Goal: Information Seeking & Learning: Learn about a topic

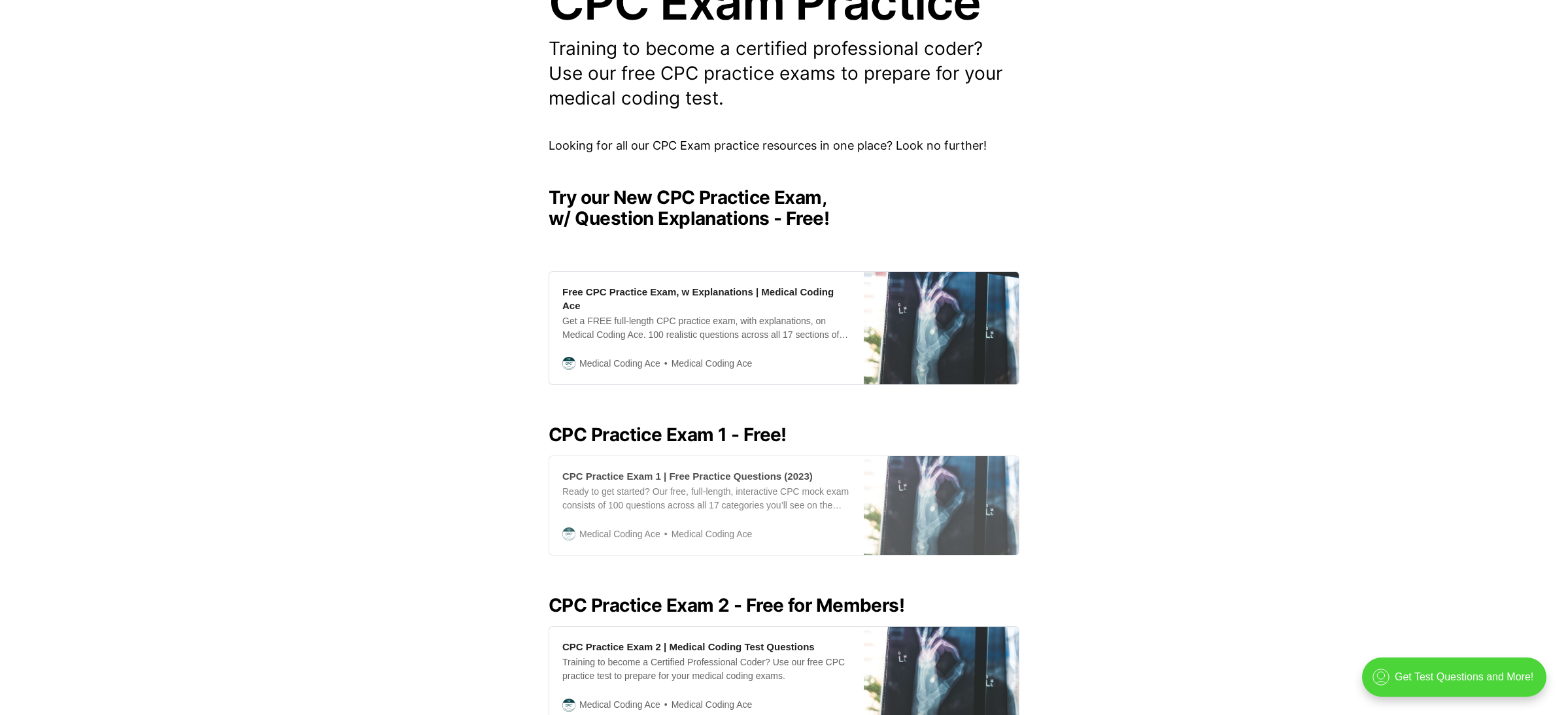
scroll to position [197, 0]
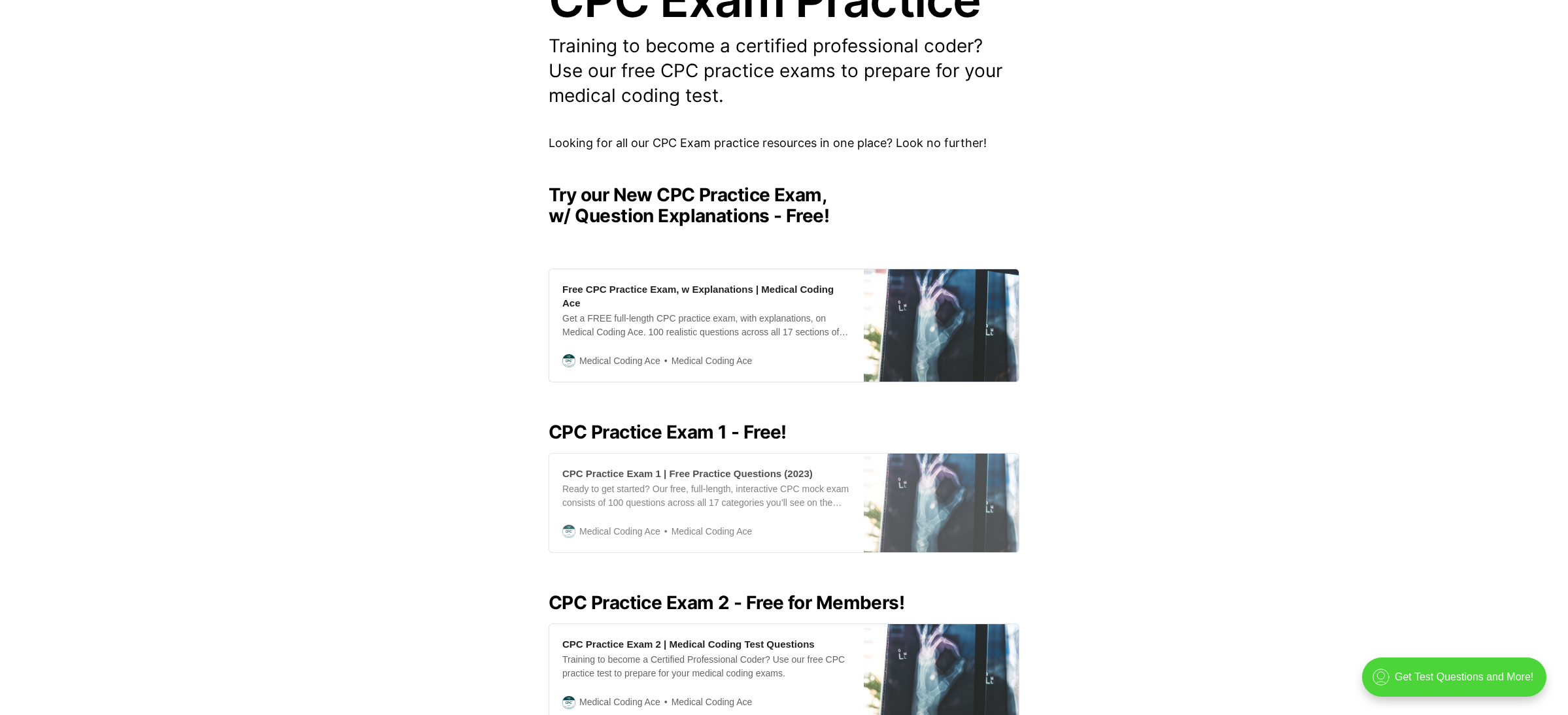
click at [714, 467] on div "CPC Practice Exam 1 | Free Practice Questions (2023)" at bounding box center [687, 473] width 250 height 14
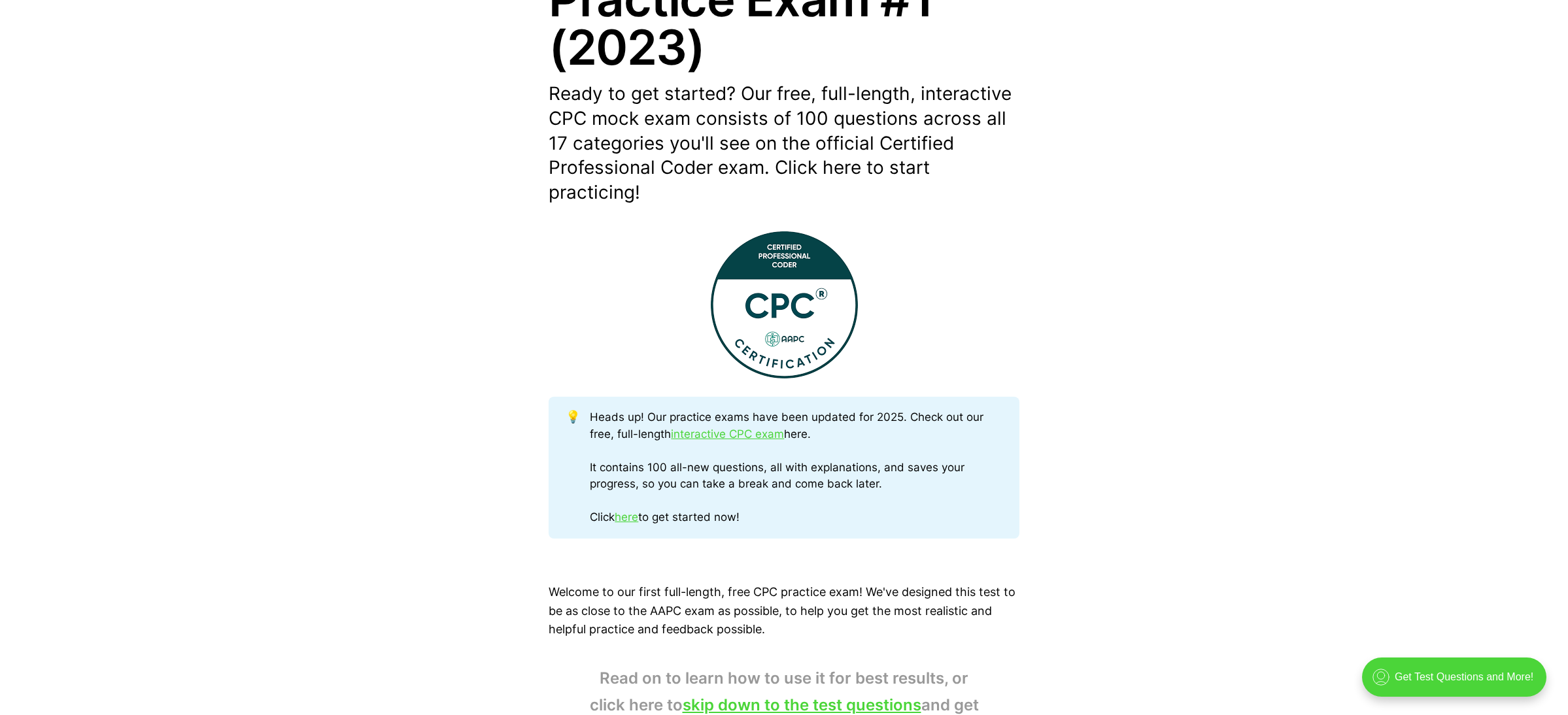
scroll to position [316, 0]
click at [630, 513] on link "here" at bounding box center [626, 517] width 24 height 13
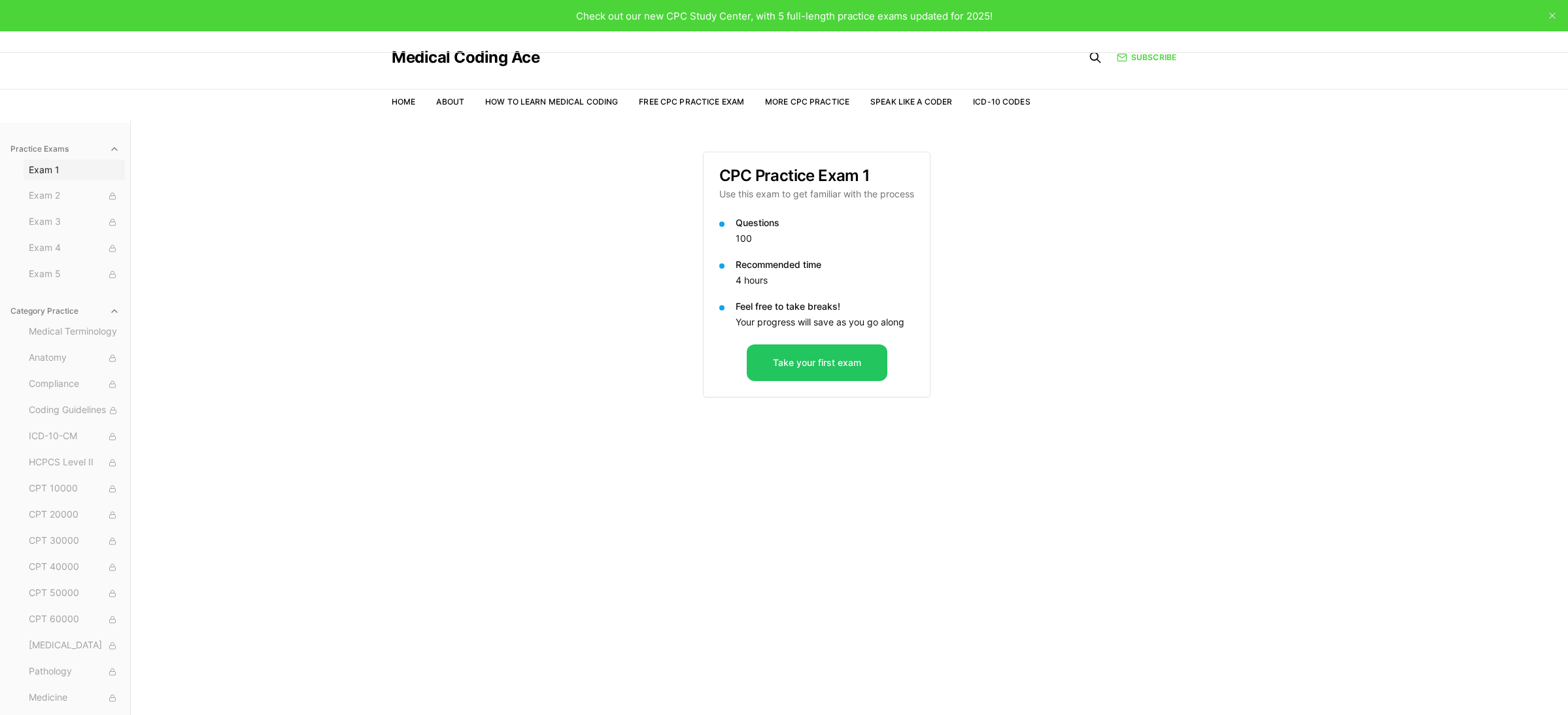
click at [53, 166] on span "Exam 1" at bounding box center [74, 170] width 91 height 13
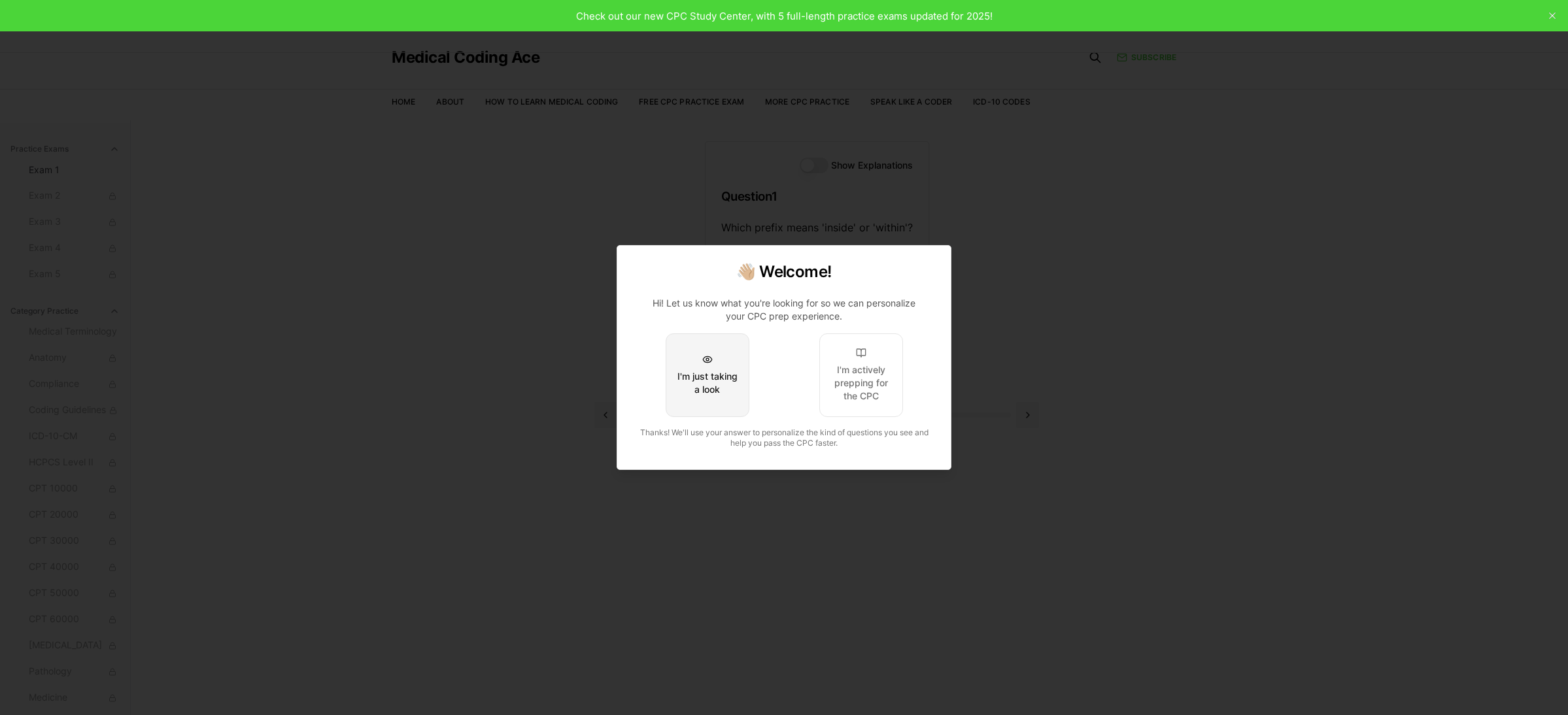
click at [699, 382] on div "I'm just taking a look" at bounding box center [707, 383] width 61 height 26
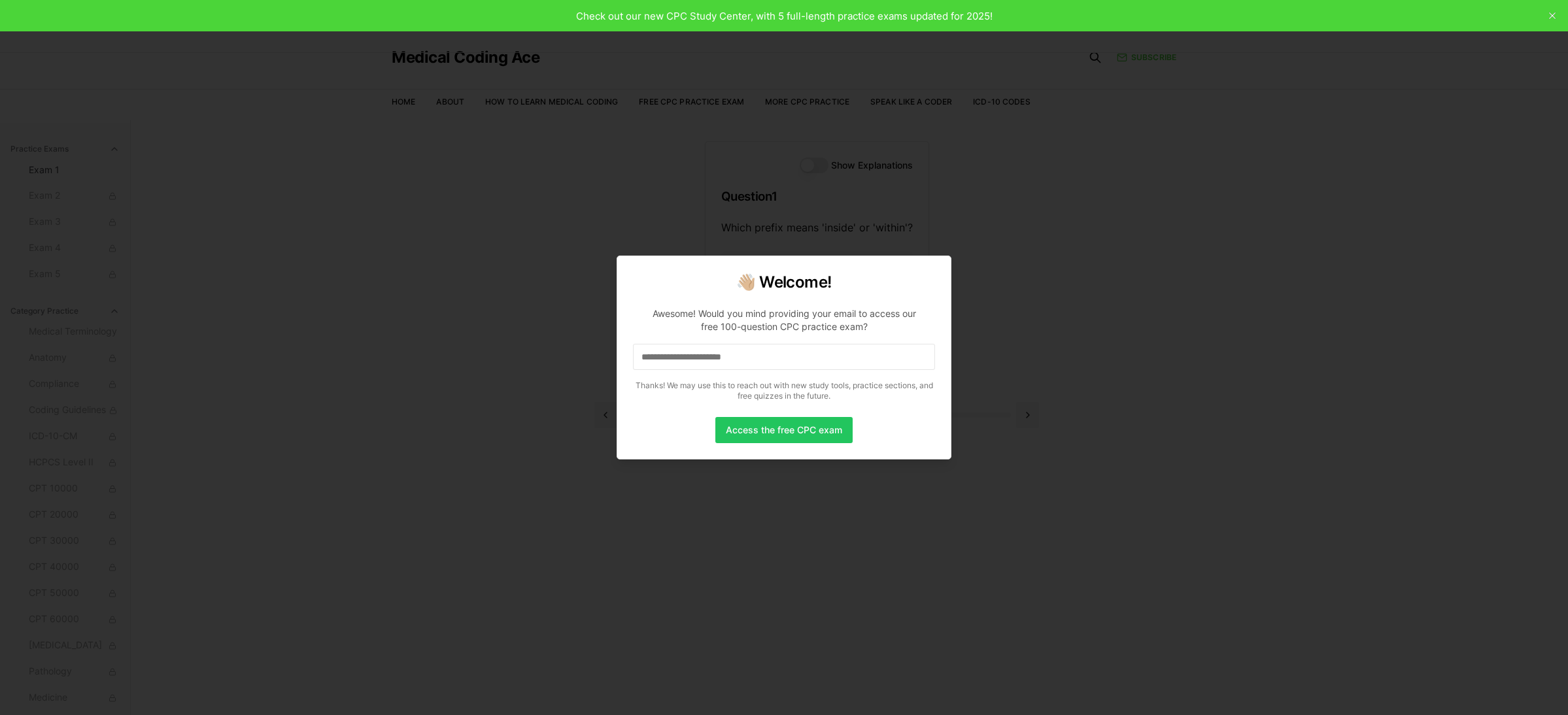
click at [1553, 15] on div at bounding box center [784, 358] width 1568 height 715
click at [1554, 16] on div at bounding box center [784, 358] width 1568 height 715
